Goal: Transaction & Acquisition: Book appointment/travel/reservation

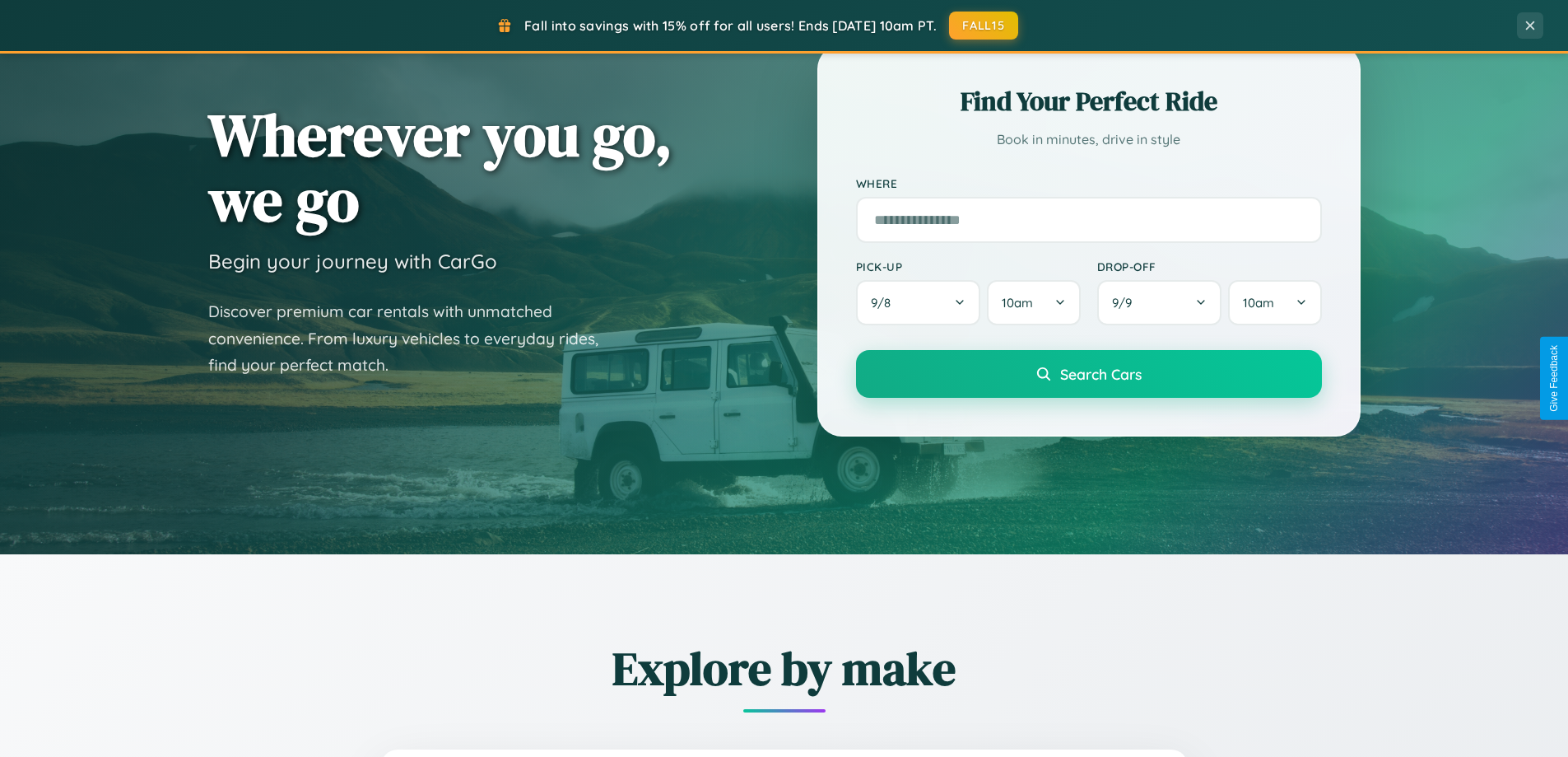
scroll to position [710, 0]
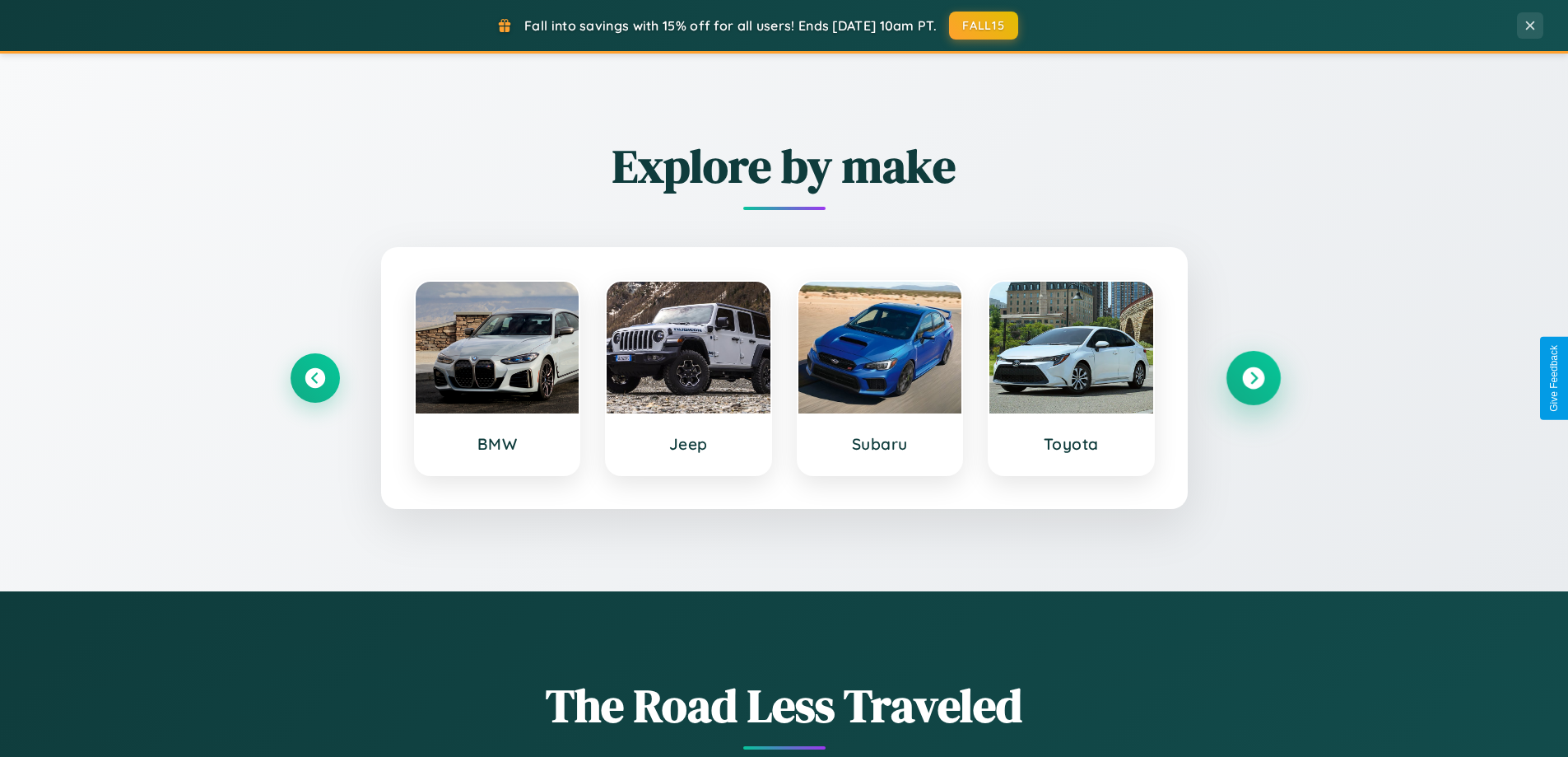
click at [1253, 378] on icon at bounding box center [1253, 378] width 22 height 22
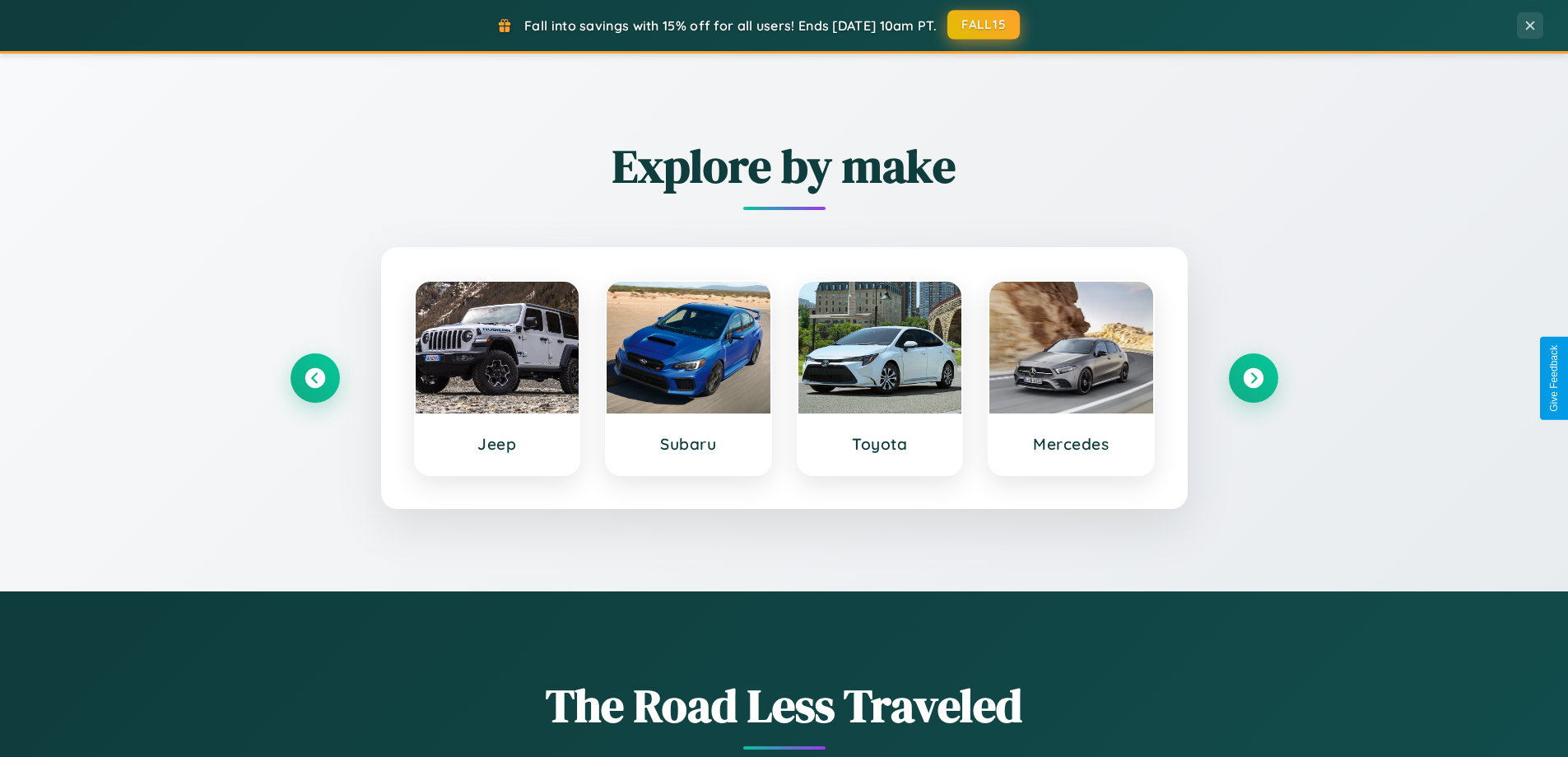
click at [985, 25] on button "FALL15" at bounding box center [984, 25] width 73 height 30
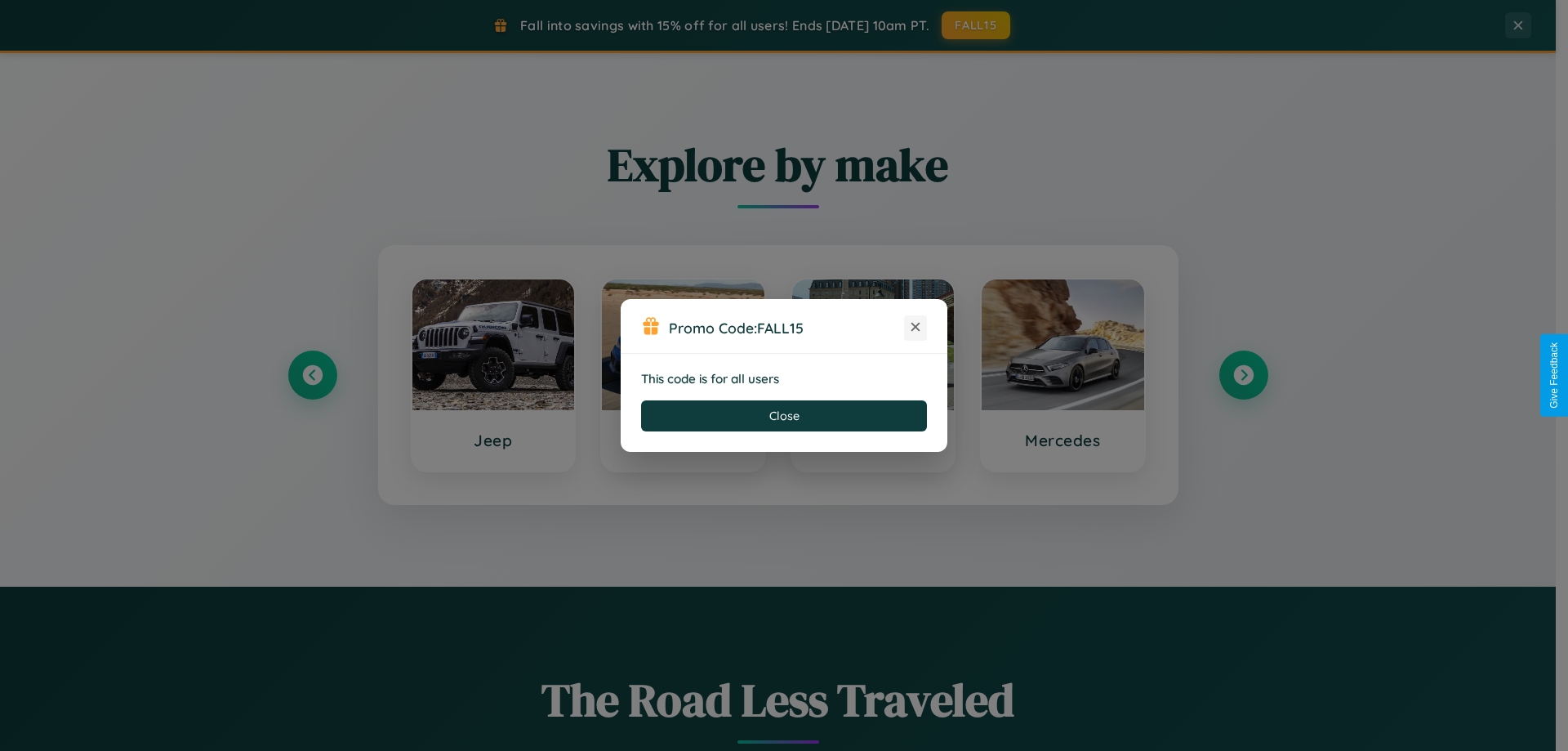
click at [915, 327] on icon at bounding box center [915, 326] width 17 height 17
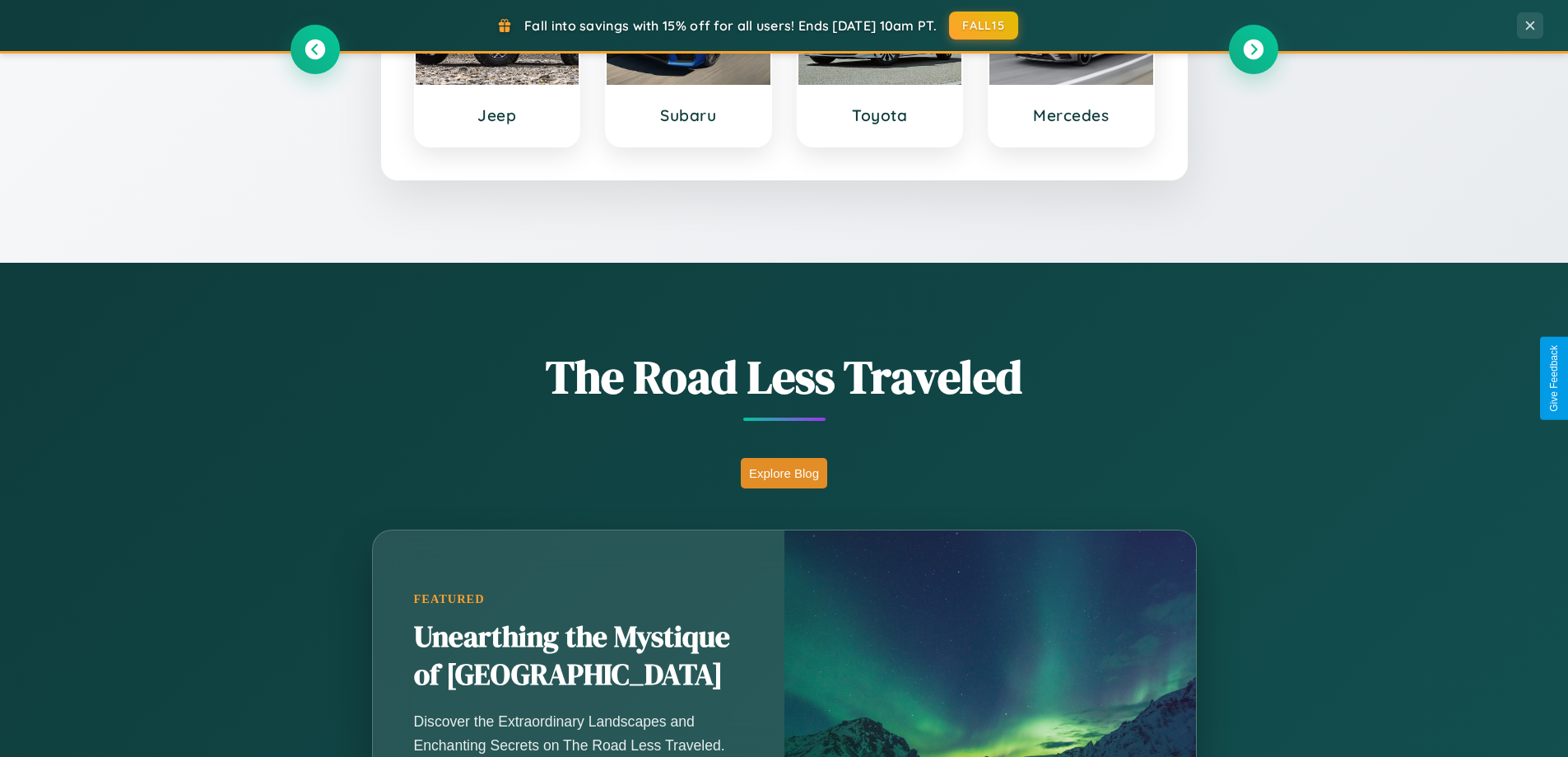
scroll to position [2646, 0]
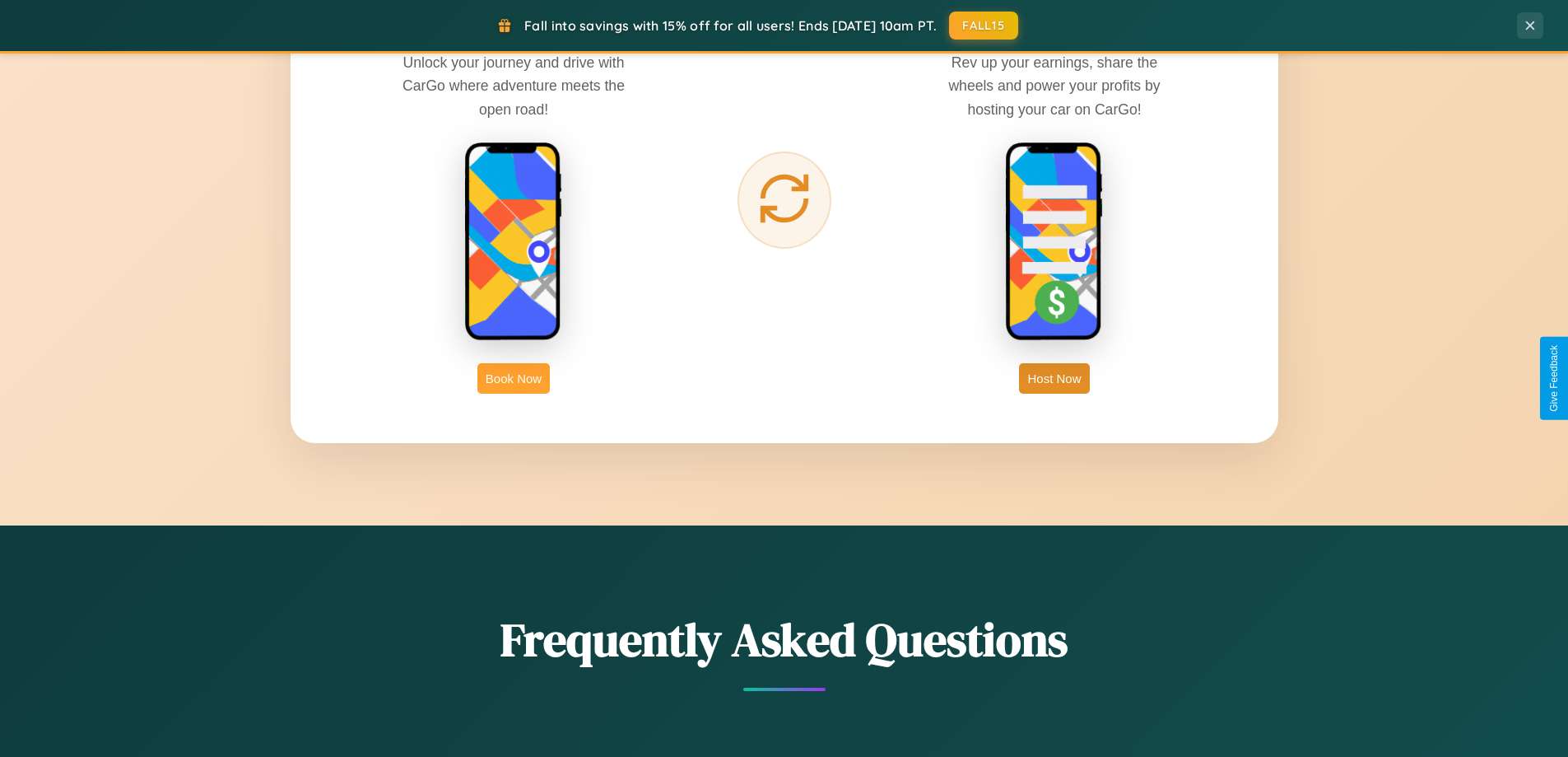
click at [514, 378] on button "Book Now" at bounding box center [513, 378] width 73 height 31
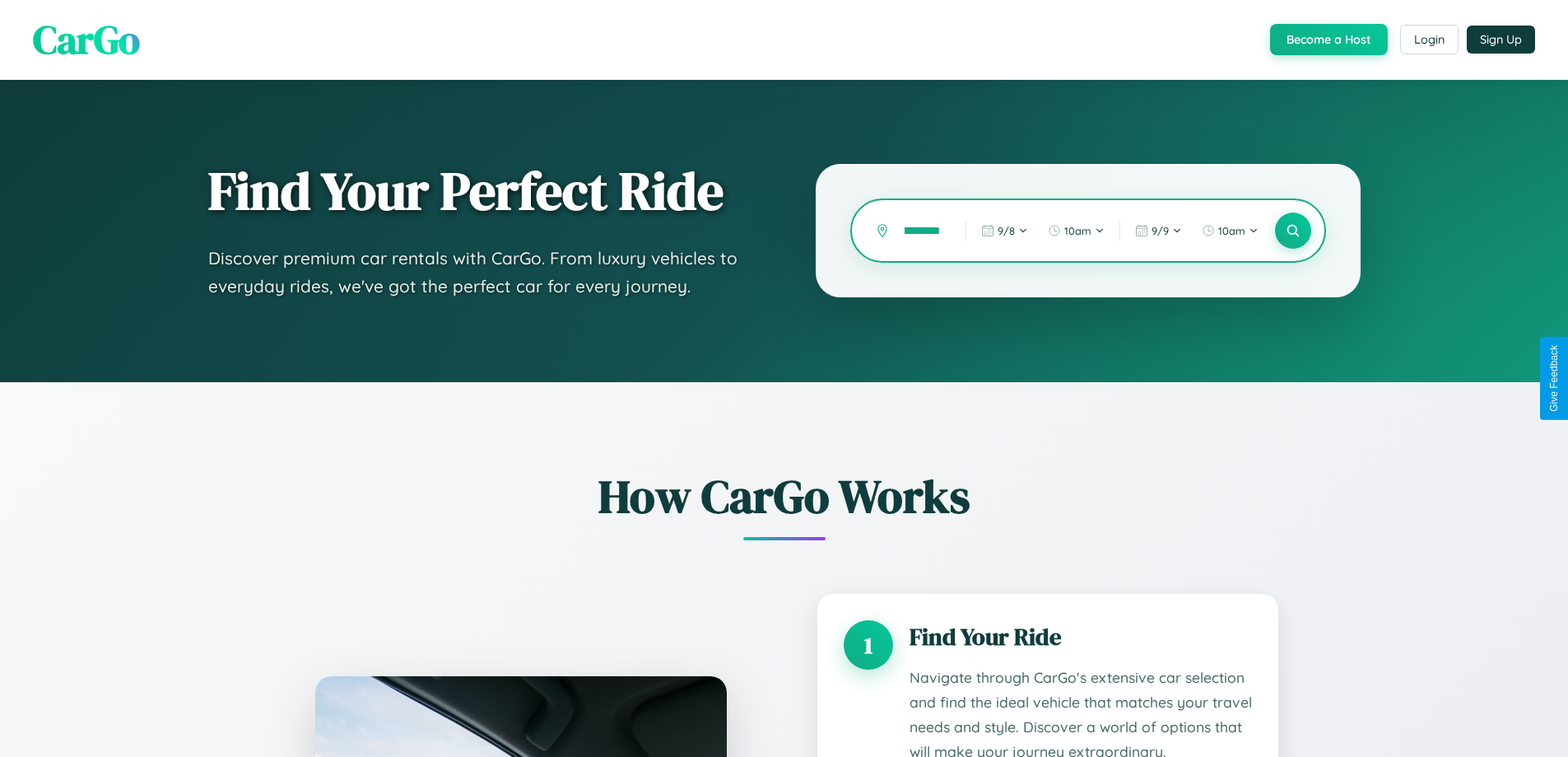
scroll to position [2415, 0]
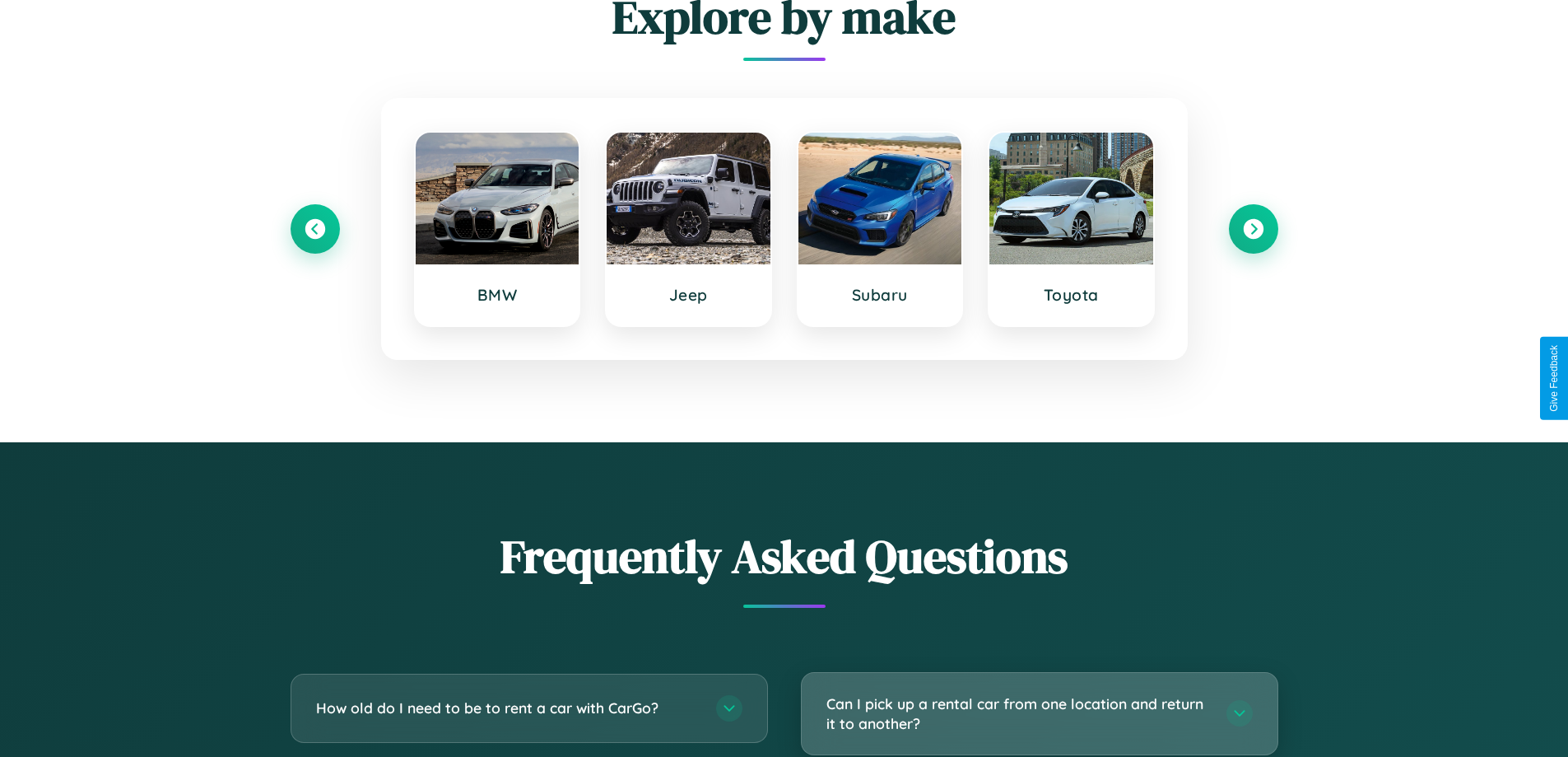
type input "*********"
click at [1039, 713] on h3 "Can I pick up a rental car from one location and return it to another?" at bounding box center [1018, 713] width 383 height 40
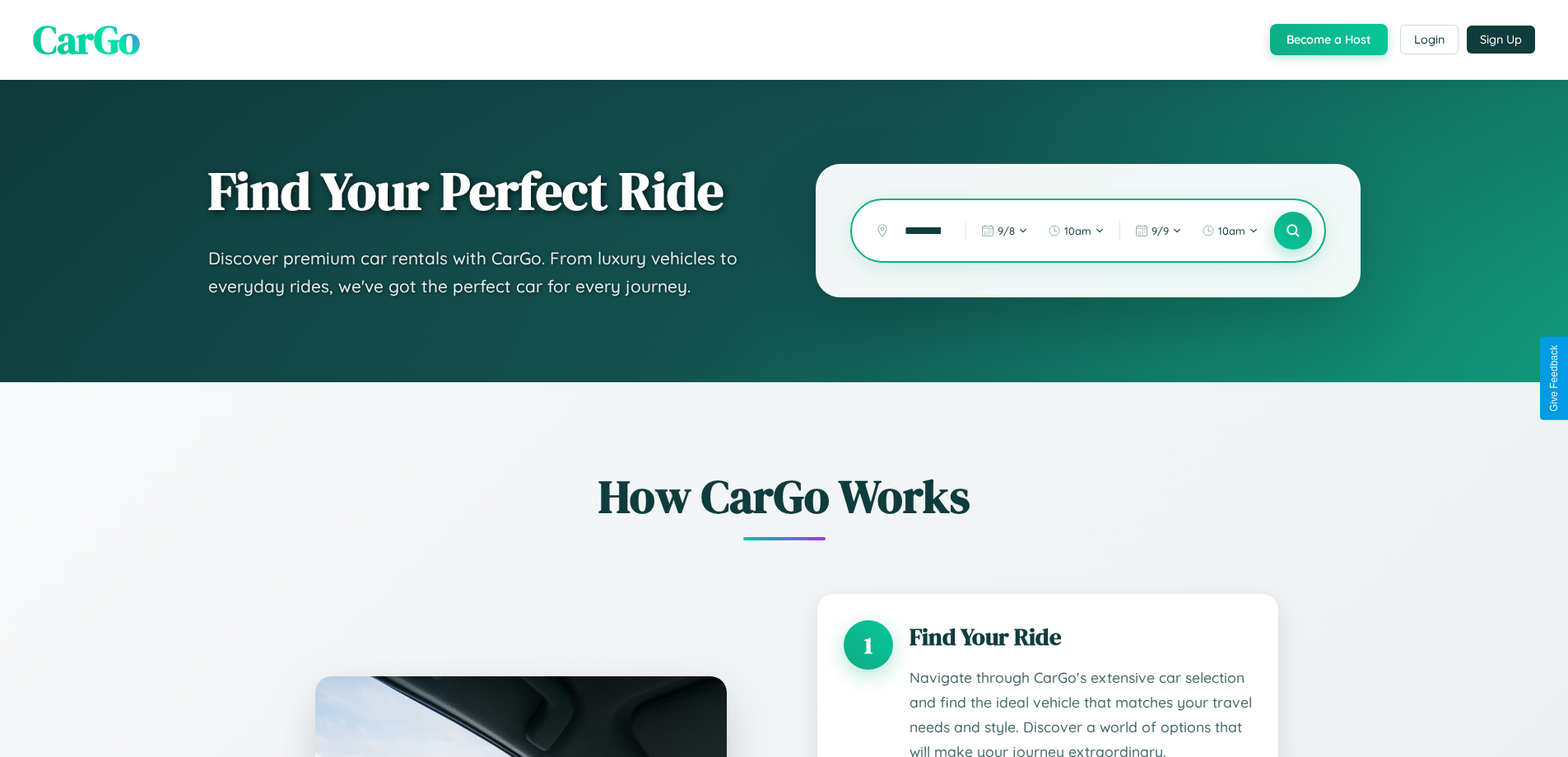
click at [1293, 231] on icon at bounding box center [1293, 231] width 16 height 16
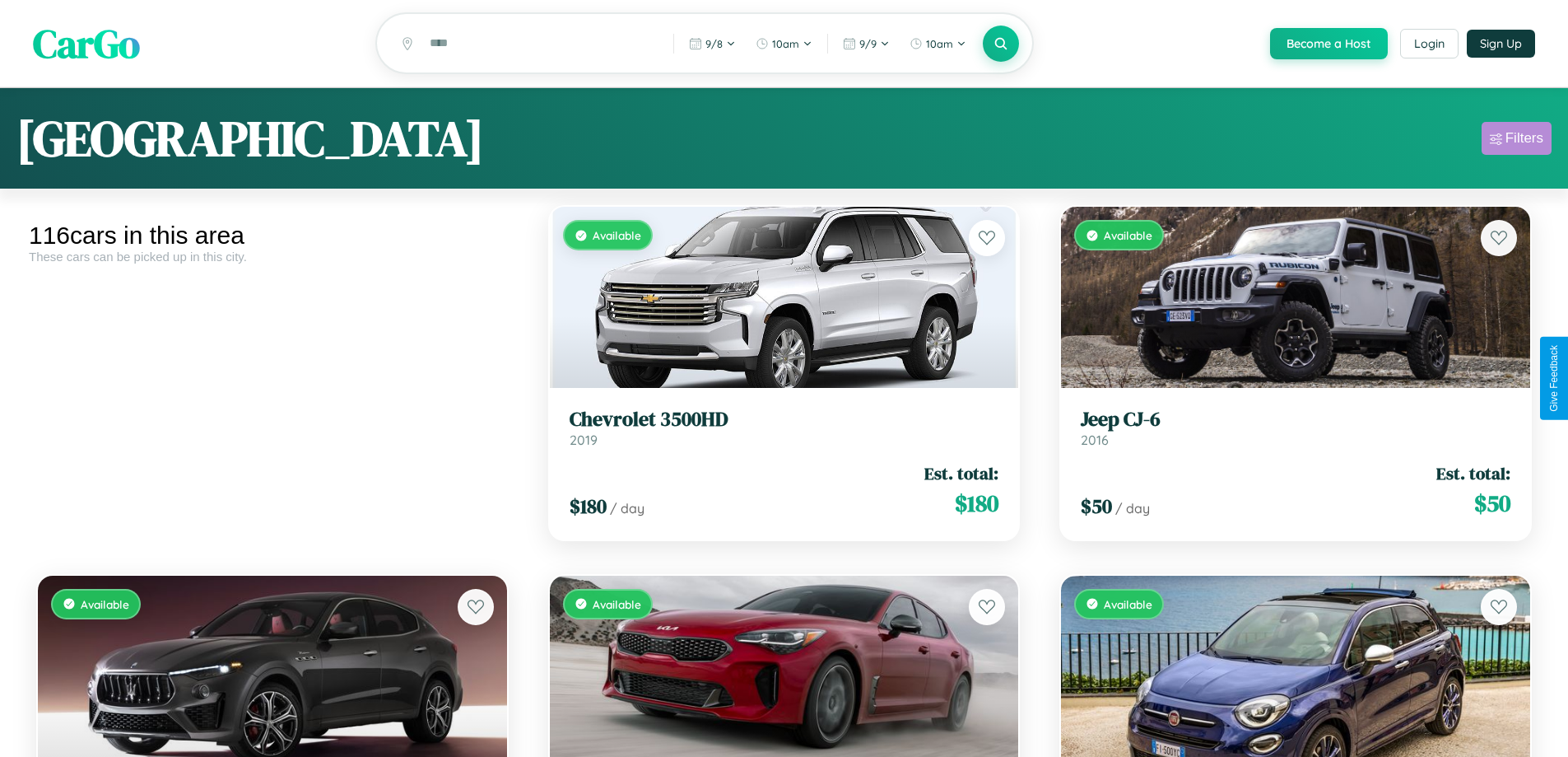
click at [1516, 141] on div "Filters" at bounding box center [1524, 138] width 38 height 17
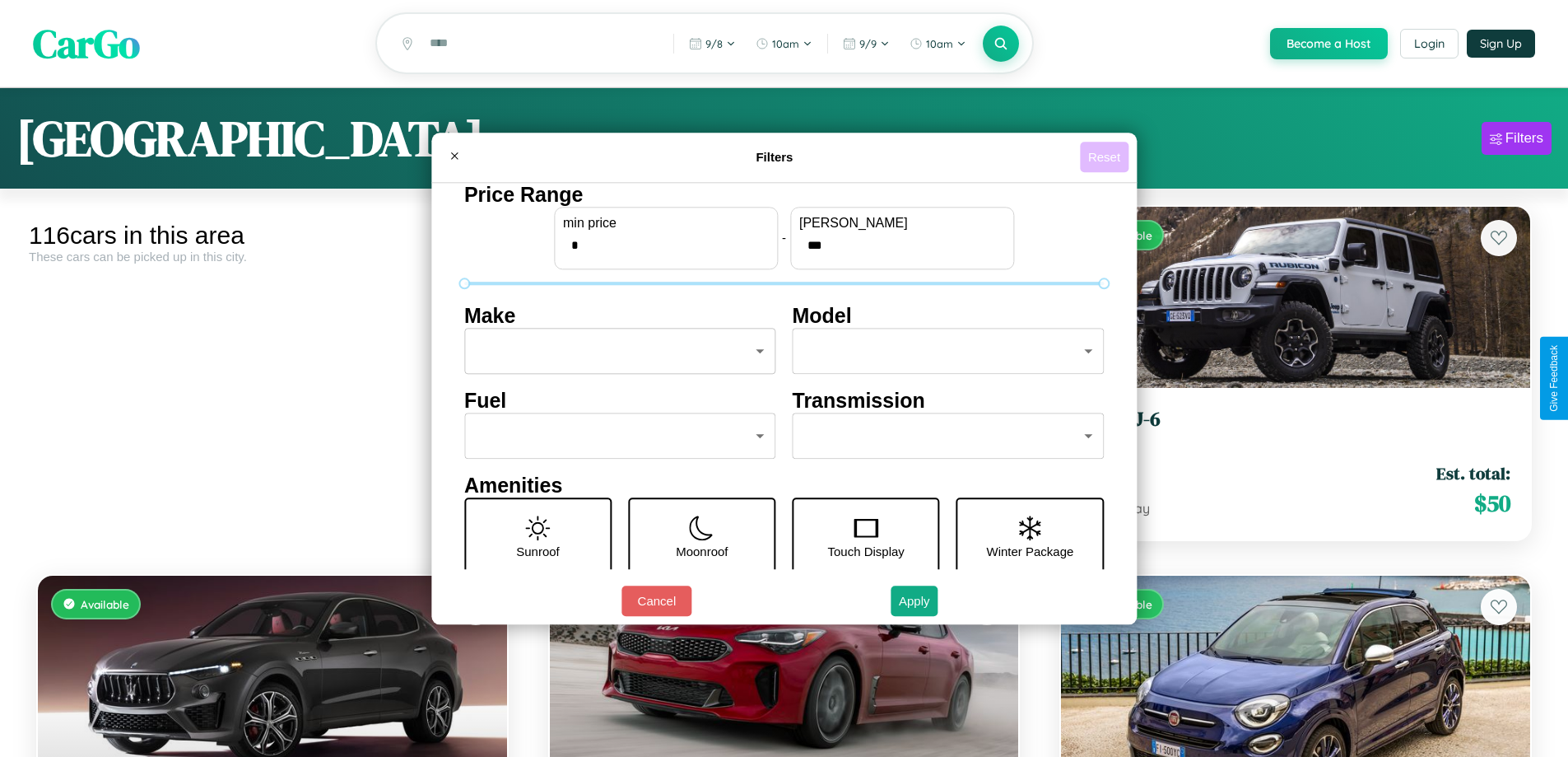
click at [1107, 156] on button "Reset" at bounding box center [1104, 156] width 48 height 31
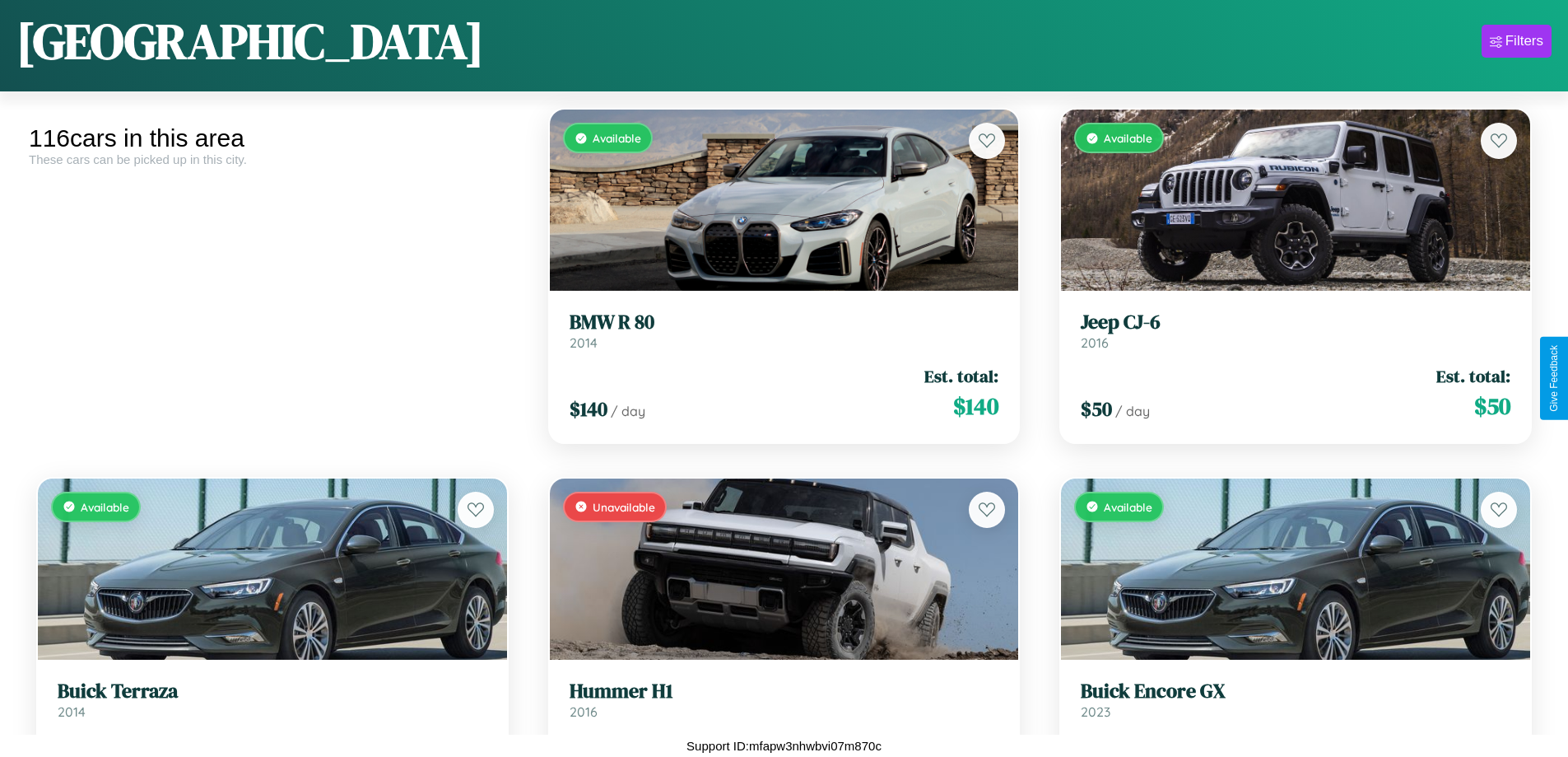
scroll to position [600, 0]
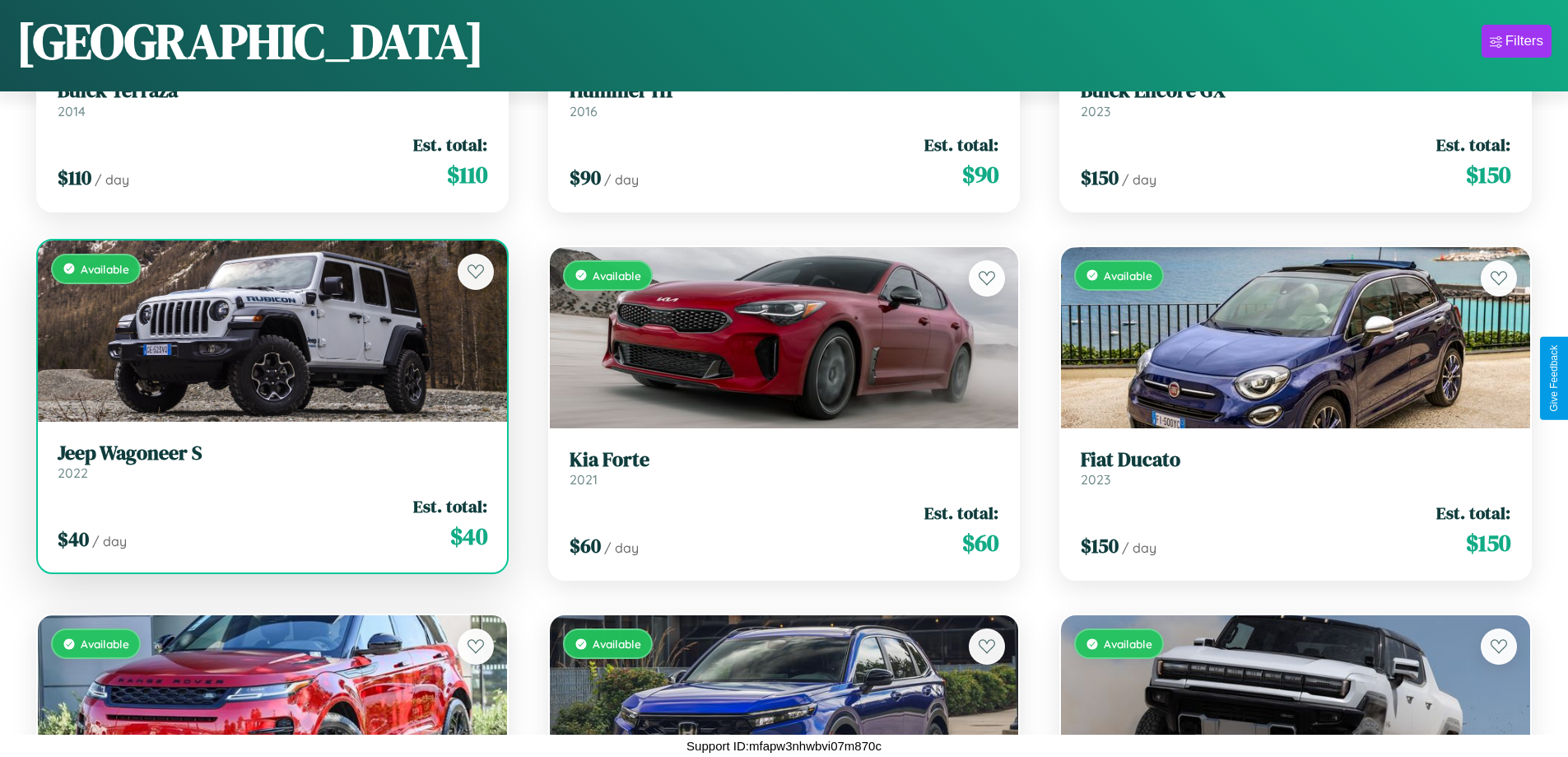
click at [270, 464] on link "Jeep Wagoneer S 2022" at bounding box center [273, 461] width 430 height 40
